Goal: Check status: Check status

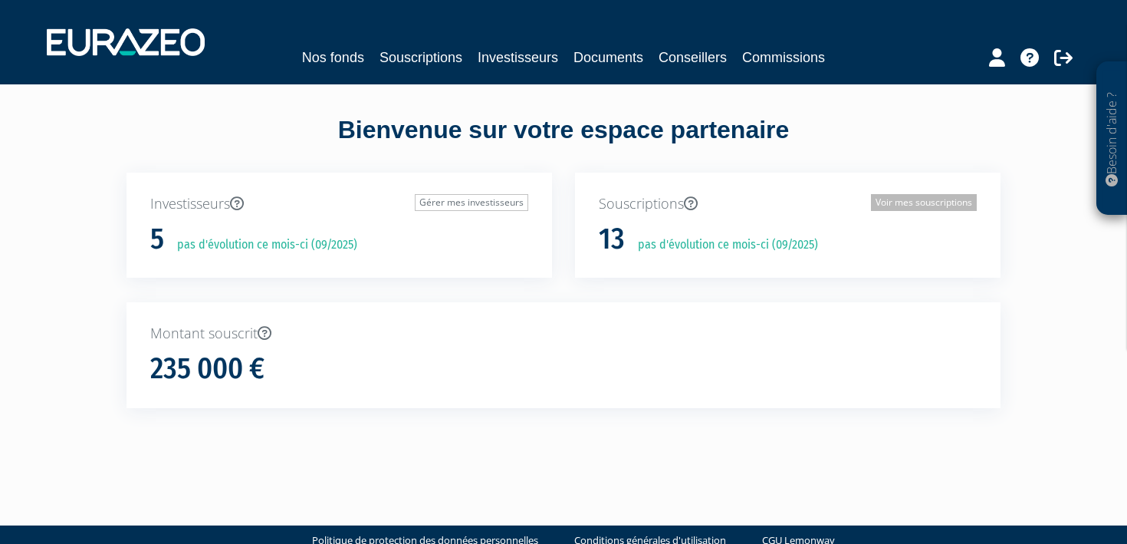
click at [953, 205] on link "Voir mes souscriptions" at bounding box center [924, 202] width 106 height 17
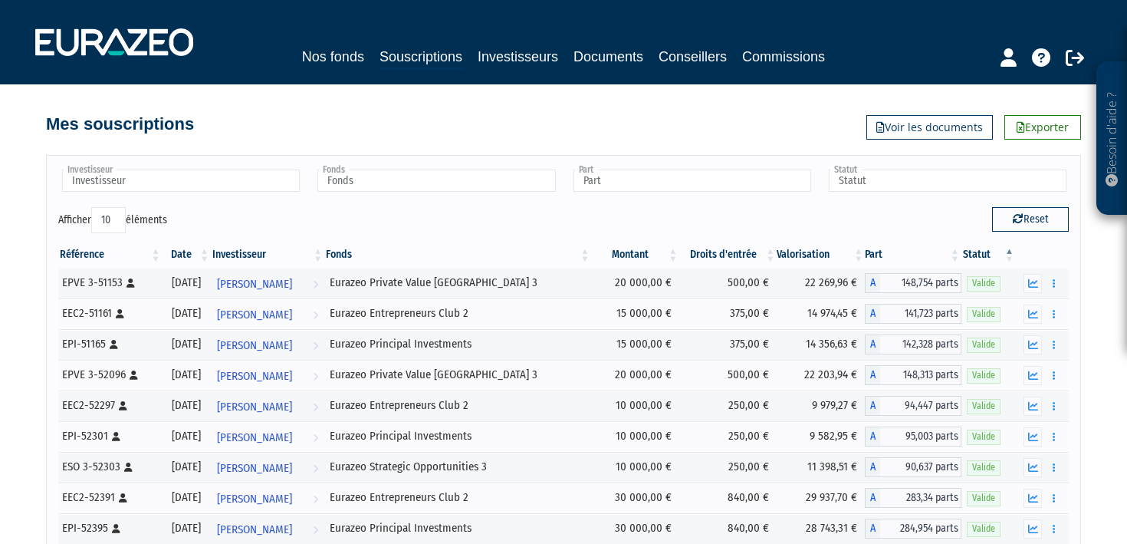
click at [115, 214] on select "10 25 50 100" at bounding box center [108, 220] width 35 height 26
select select "100"
click at [94, 207] on select "10 25 50 100" at bounding box center [108, 220] width 35 height 26
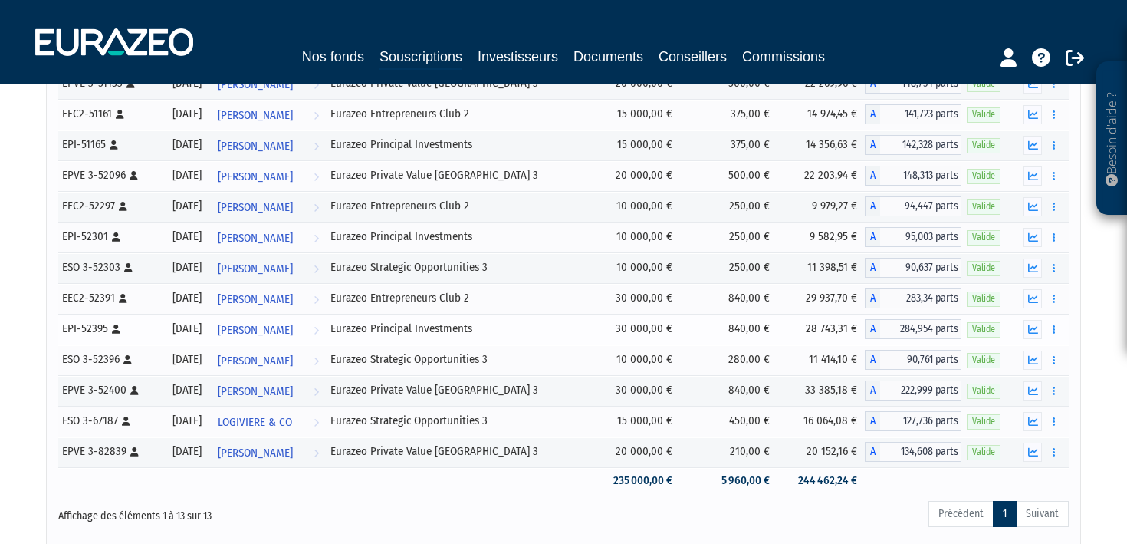
scroll to position [201, 0]
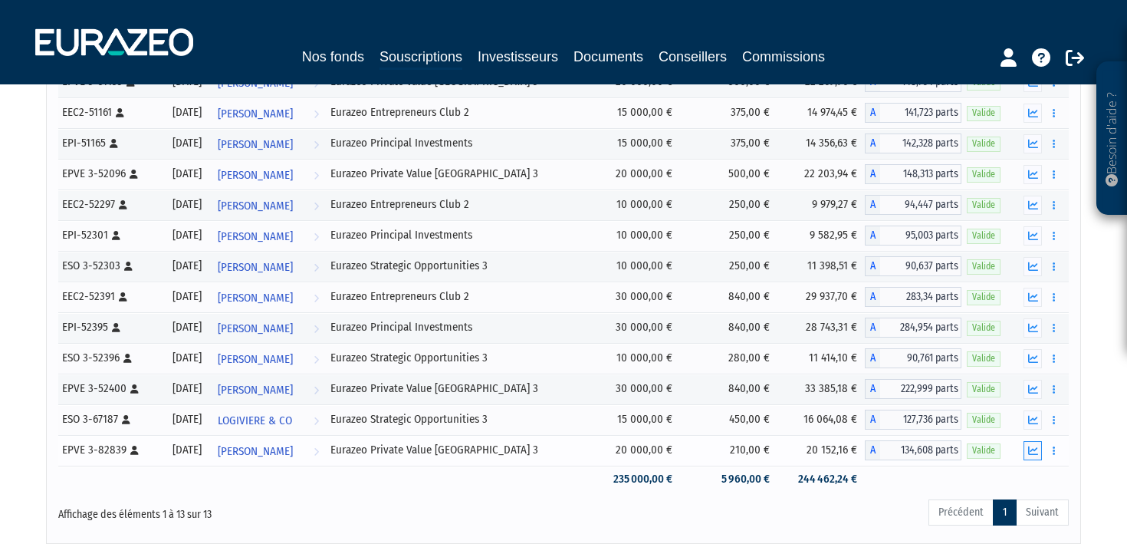
click at [1030, 449] on icon "button" at bounding box center [1033, 450] width 10 height 10
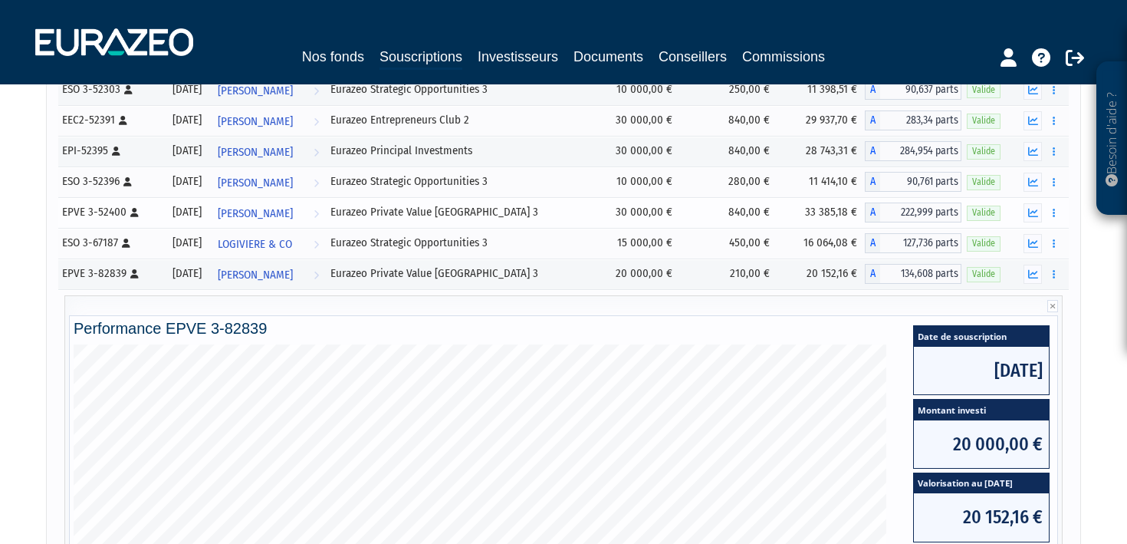
scroll to position [205, 0]
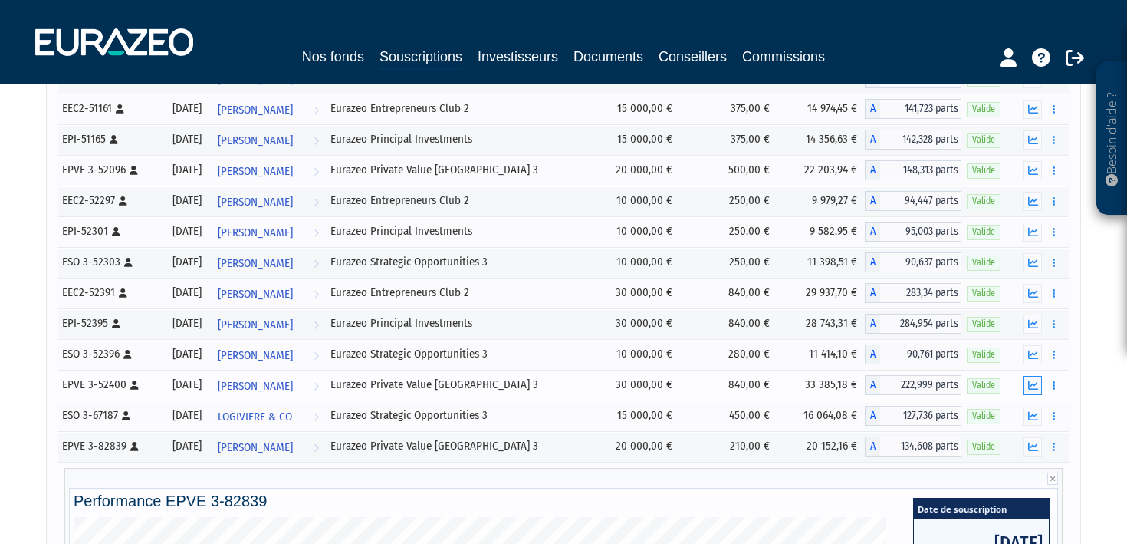
click at [1032, 383] on icon "button" at bounding box center [1033, 385] width 10 height 10
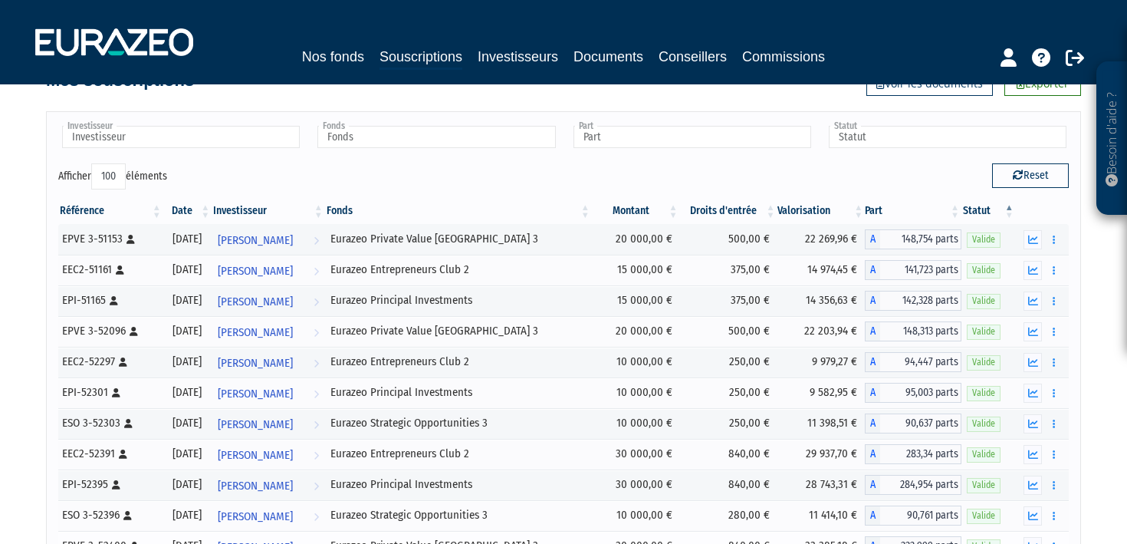
scroll to position [0, 0]
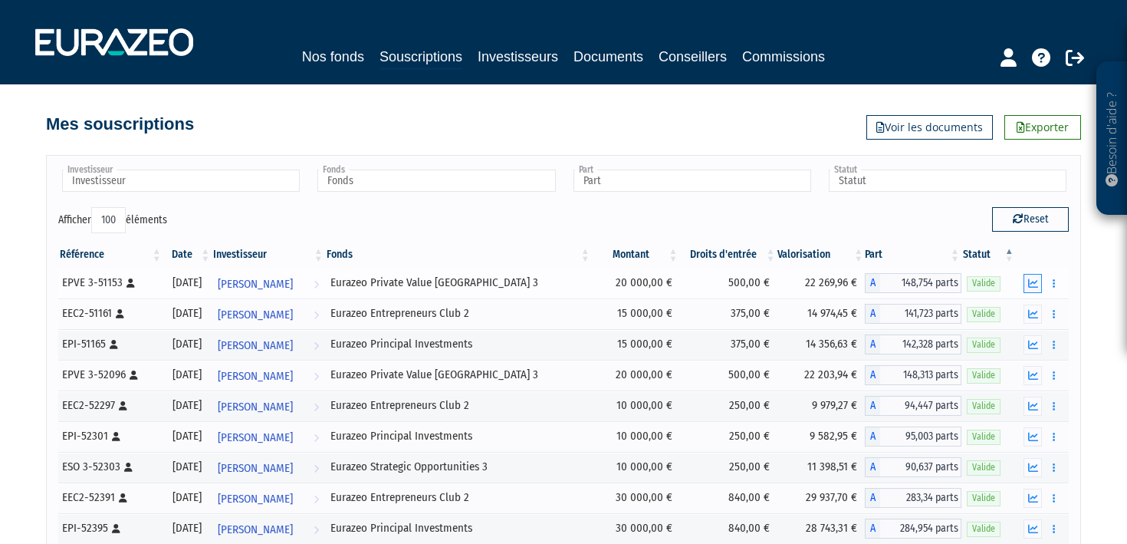
click at [1026, 283] on button "button" at bounding box center [1033, 283] width 18 height 19
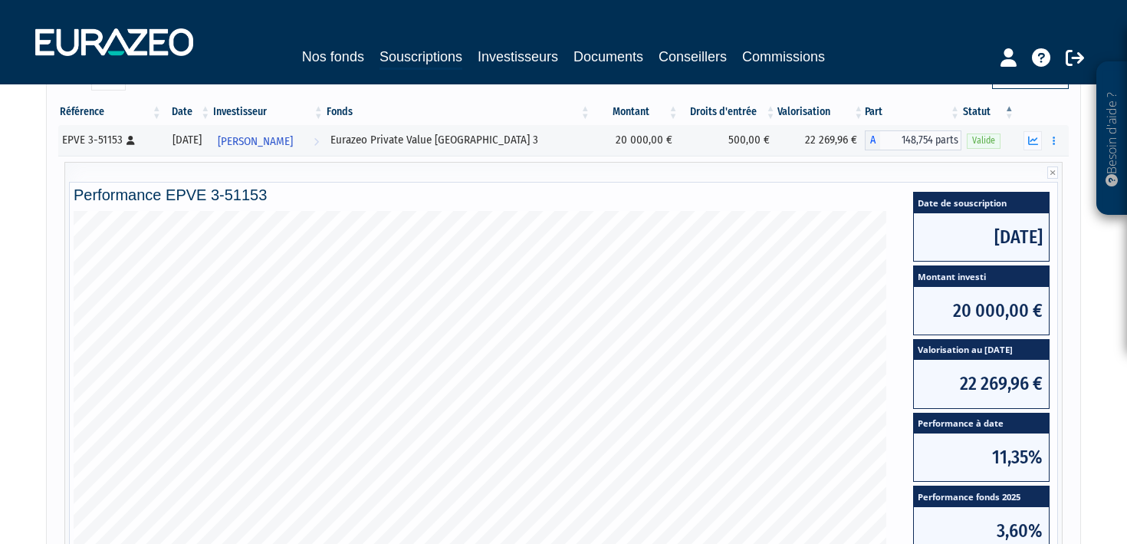
scroll to position [146, 0]
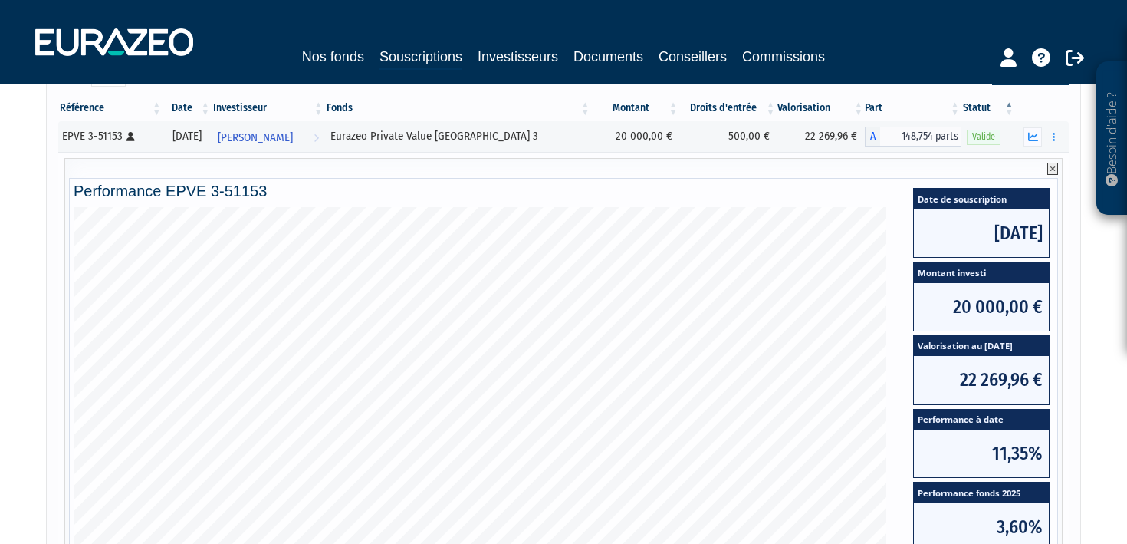
click at [1056, 167] on icon at bounding box center [1052, 169] width 11 height 12
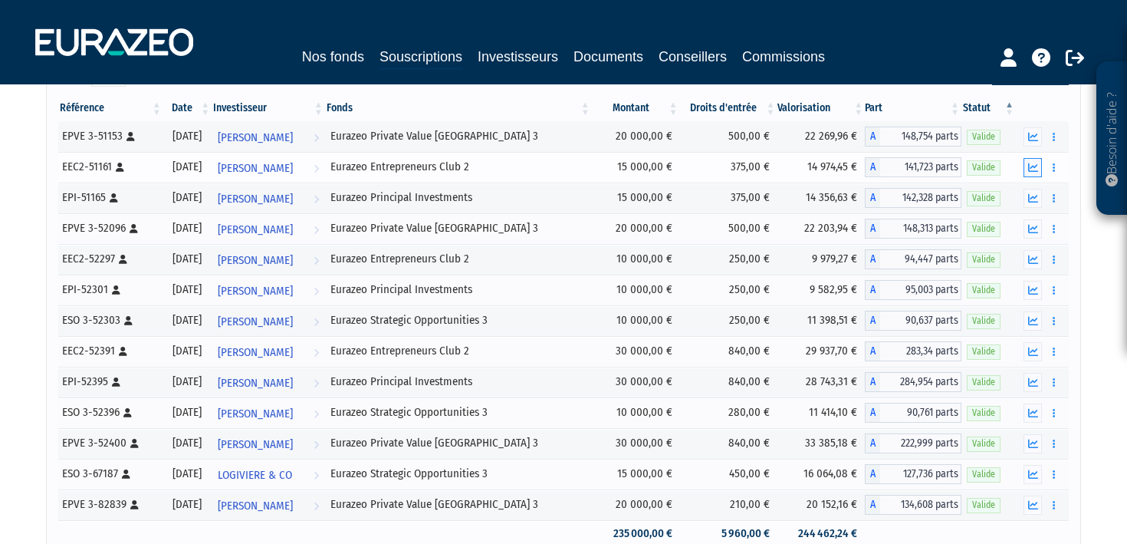
click at [1034, 167] on icon "button" at bounding box center [1033, 168] width 10 height 10
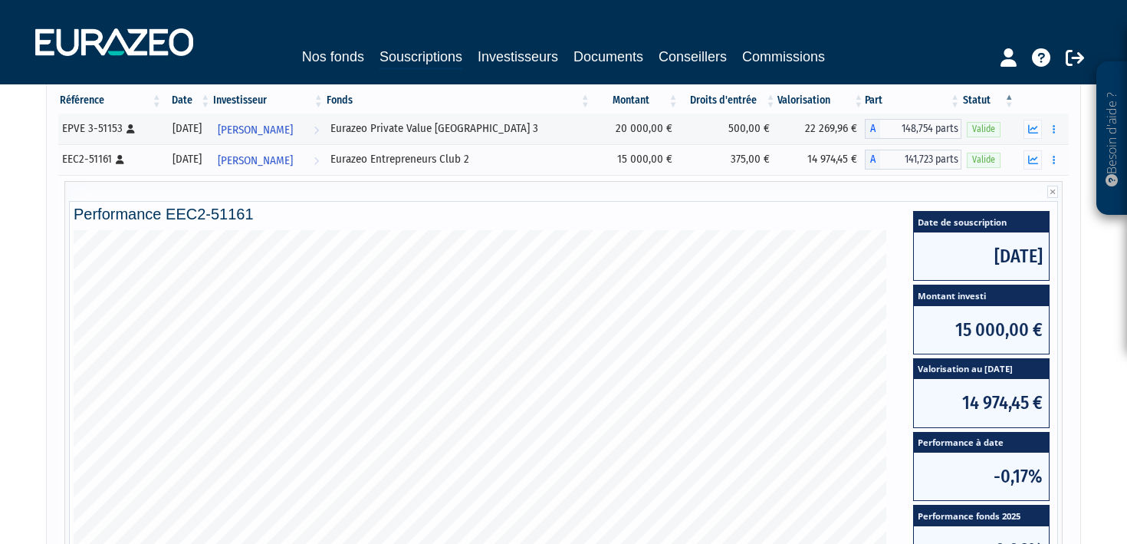
scroll to position [153, 0]
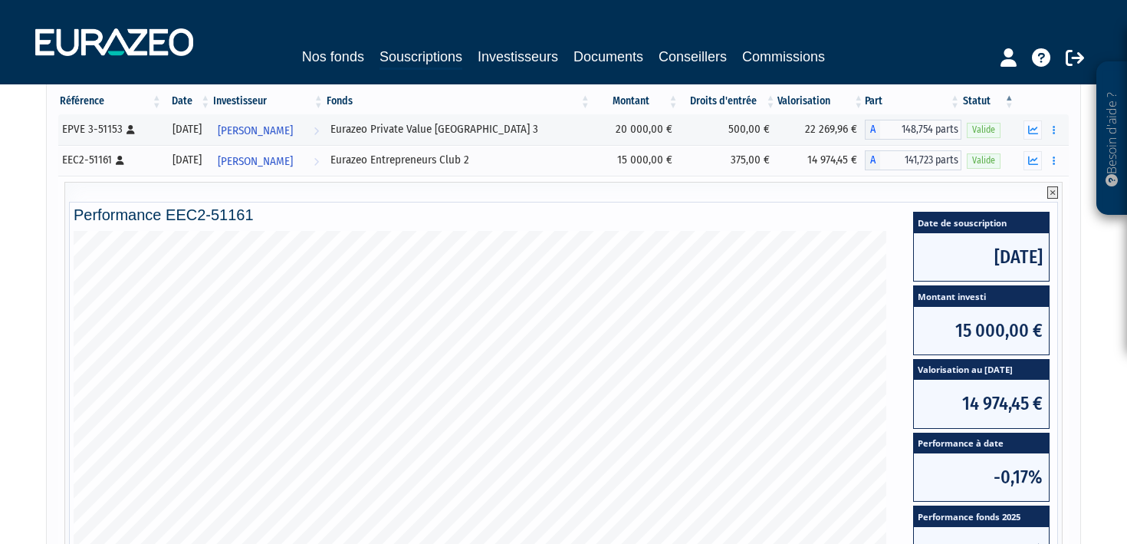
click at [1049, 189] on icon at bounding box center [1052, 192] width 11 height 12
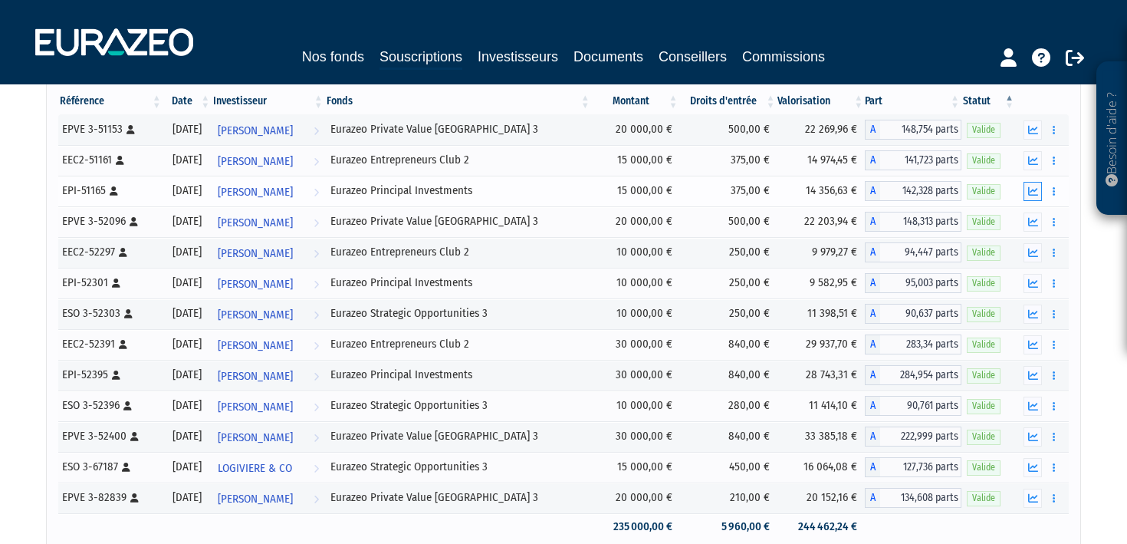
click at [1031, 189] on icon "button" at bounding box center [1033, 191] width 10 height 10
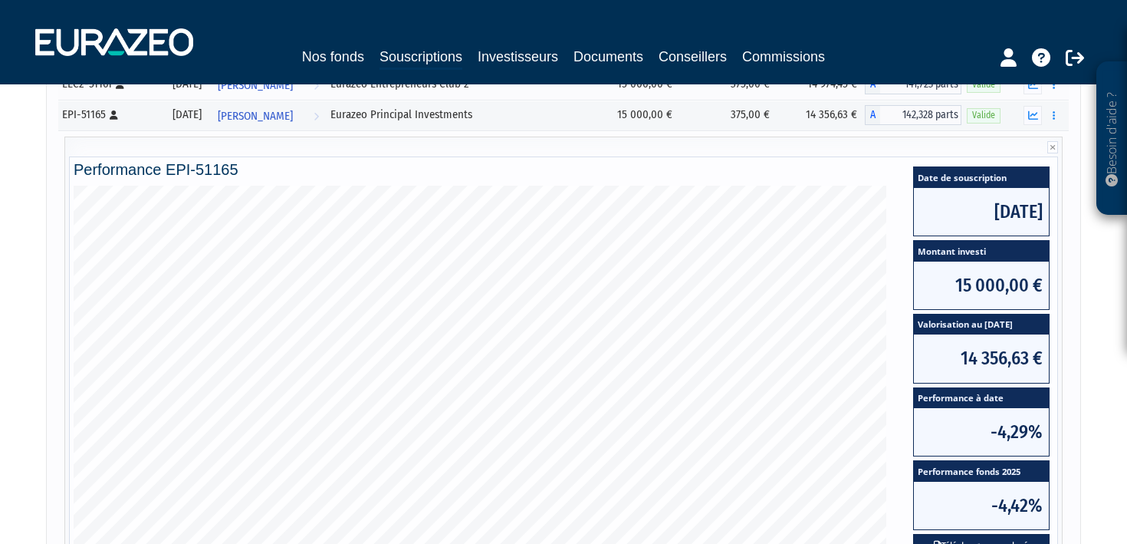
scroll to position [225, 0]
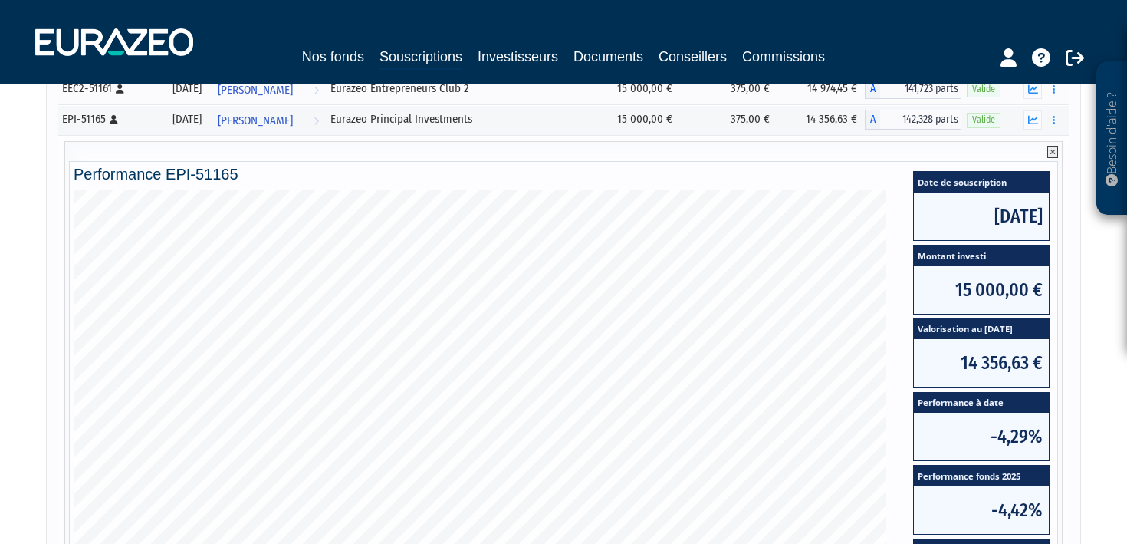
click at [1054, 150] on icon at bounding box center [1052, 152] width 11 height 12
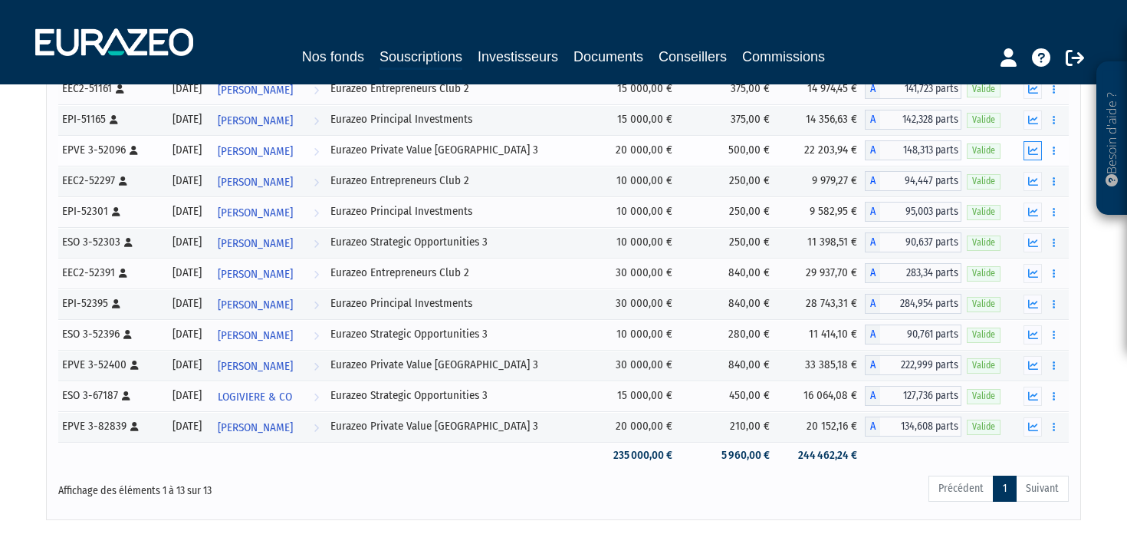
click at [1030, 150] on icon "button" at bounding box center [1033, 151] width 10 height 10
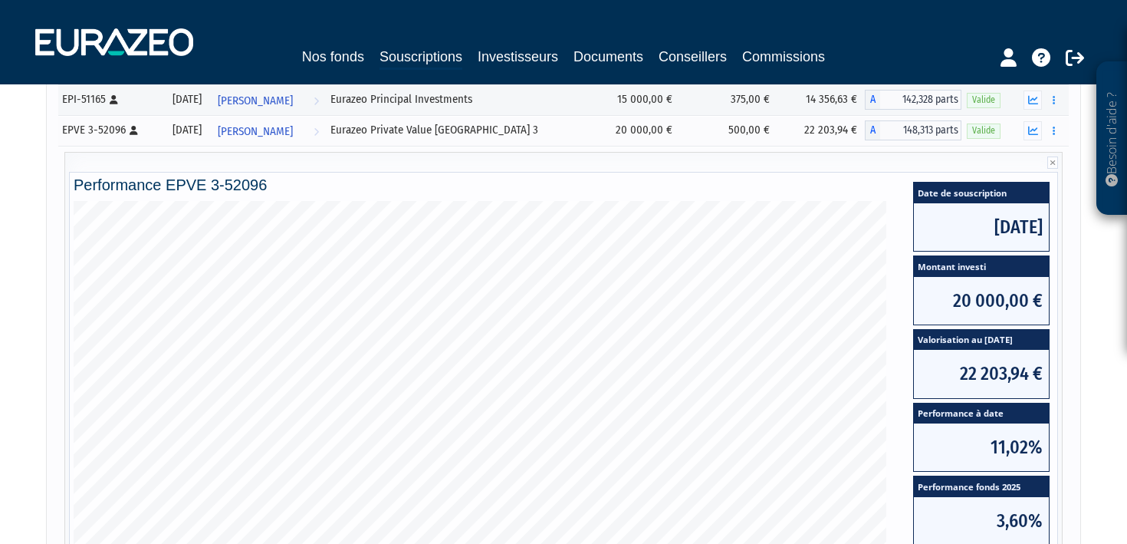
scroll to position [244, 0]
click at [1054, 160] on icon at bounding box center [1052, 163] width 11 height 12
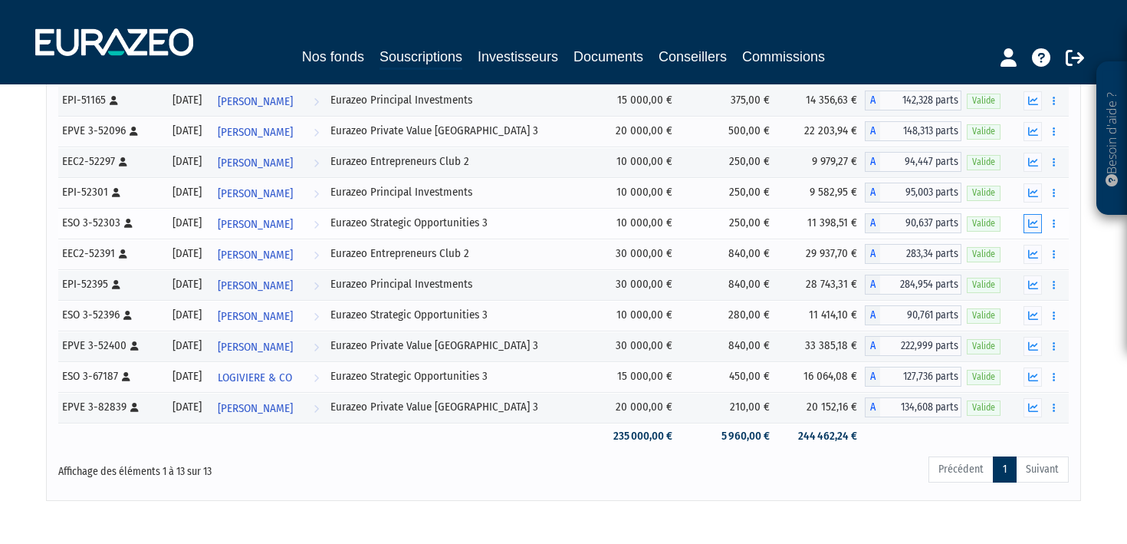
click at [1037, 226] on icon "button" at bounding box center [1033, 224] width 10 height 10
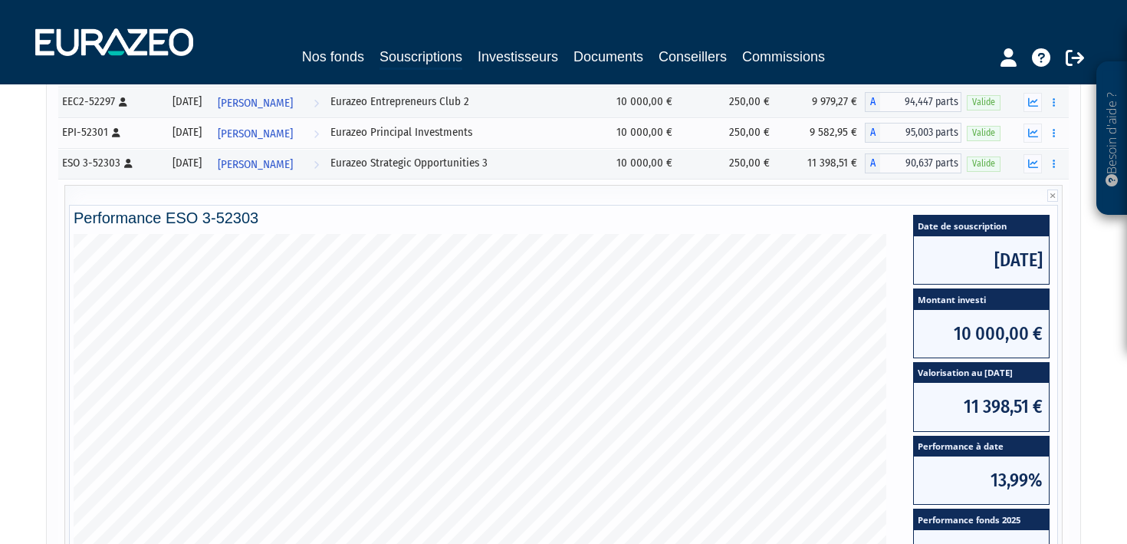
scroll to position [303, 0]
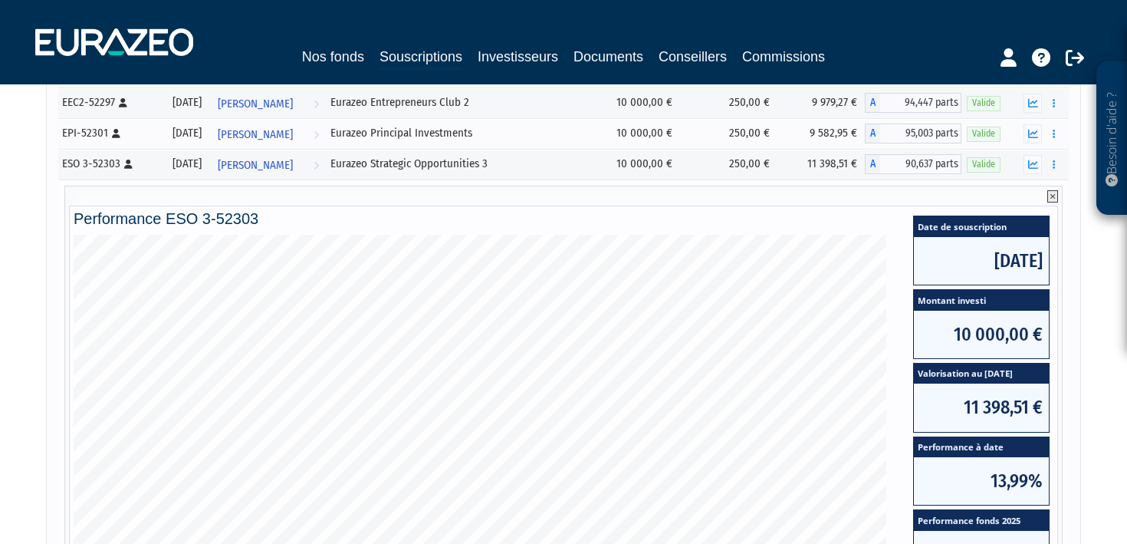
click at [1052, 195] on icon at bounding box center [1052, 196] width 11 height 12
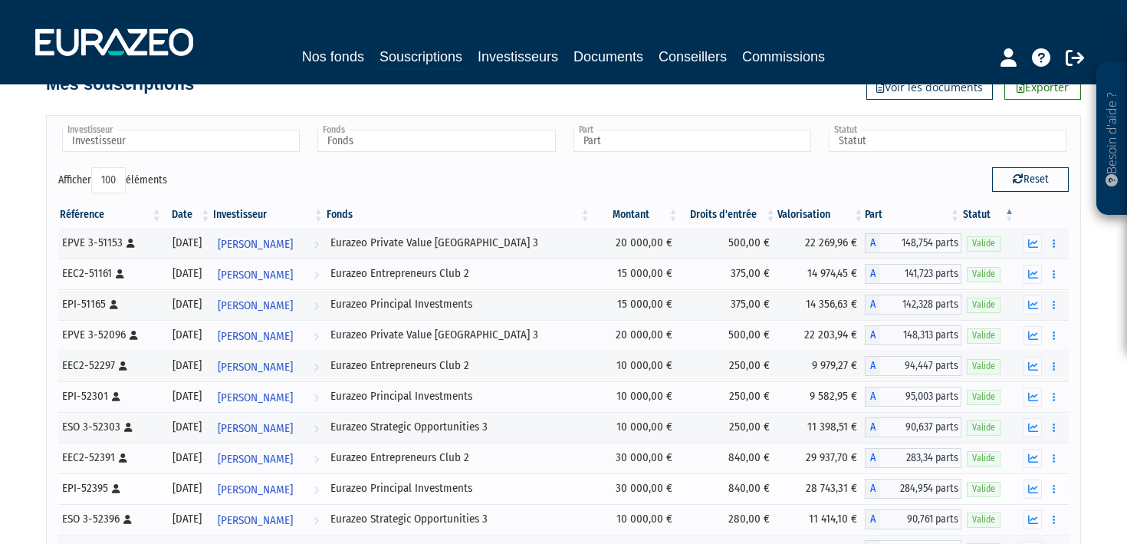
scroll to position [0, 0]
